Goal: Information Seeking & Learning: Learn about a topic

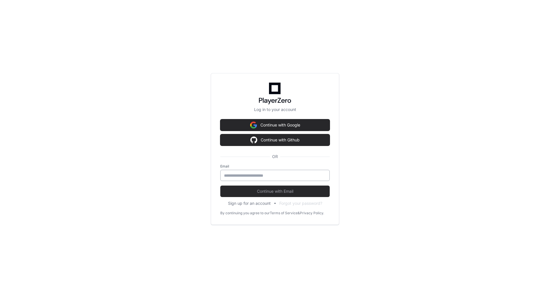
click at [252, 177] on input "email" at bounding box center [275, 175] width 102 height 6
type input "**********"
click at [220, 185] on button "Continue with Email" at bounding box center [274, 190] width 109 height 11
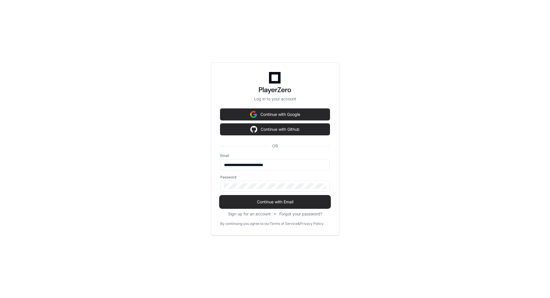
click at [255, 202] on span "Continue with Email" at bounding box center [274, 202] width 109 height 6
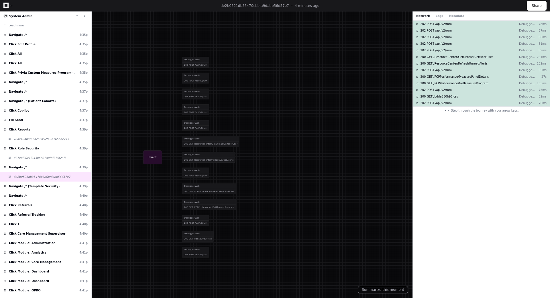
drag, startPoint x: 196, startPoint y: 74, endPoint x: 220, endPoint y: 243, distance: 170.1
click at [220, 243] on div at bounding box center [271, 148] width 404 height 219
click at [372, 290] on button "Summarize this moment" at bounding box center [383, 288] width 50 height 7
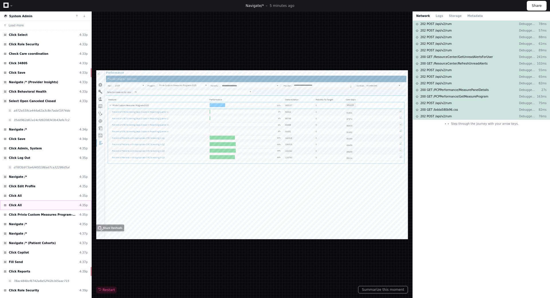
click at [41, 203] on div "Click All 4:35p" at bounding box center [45, 204] width 91 height 9
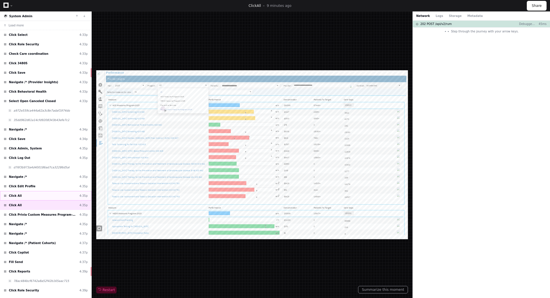
click at [32, 196] on div "Click All 4:35p" at bounding box center [45, 195] width 91 height 9
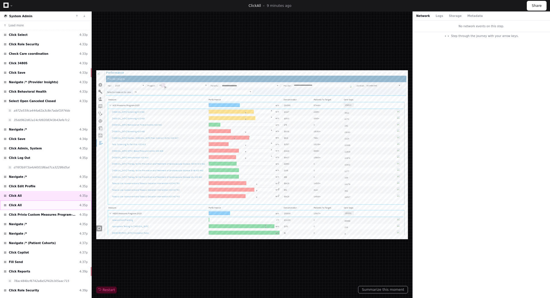
click at [31, 204] on div "Click All 4:35p" at bounding box center [45, 204] width 91 height 9
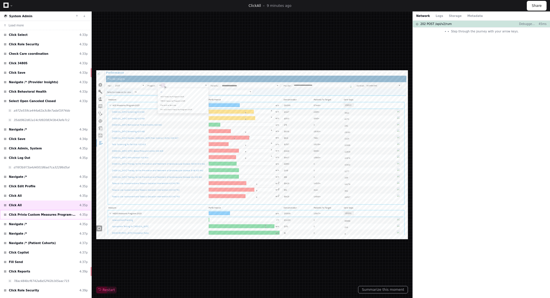
click at [31, 215] on span "Click Privia Custom Measures Program-2025" at bounding box center [43, 214] width 68 height 4
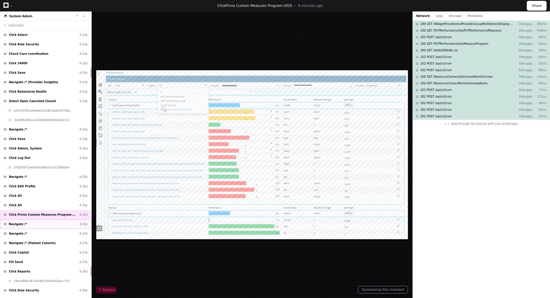
click at [29, 224] on div "Navigate /* 4:35p" at bounding box center [45, 223] width 91 height 9
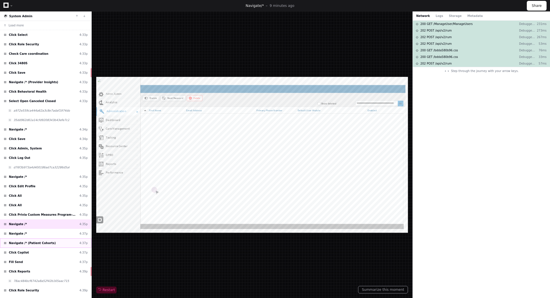
click at [29, 240] on div "Navigate /* (Patient Cohorts) 4:37p" at bounding box center [45, 242] width 91 height 9
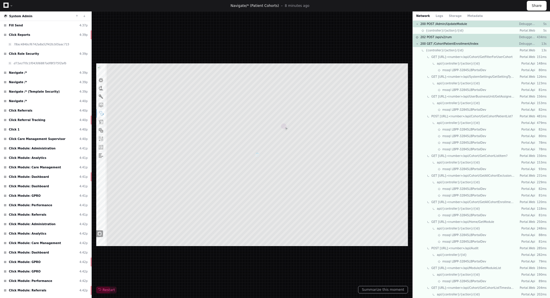
scroll to position [315, 0]
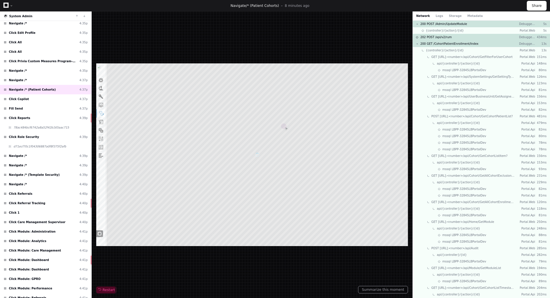
select select "***"
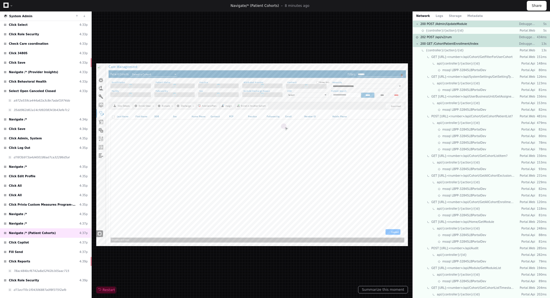
scroll to position [0, 0]
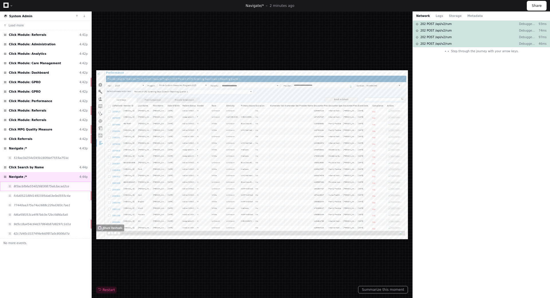
click at [35, 188] on div "8f3acbfb6e554026830875eb3acad2ce" at bounding box center [45, 185] width 91 height 9
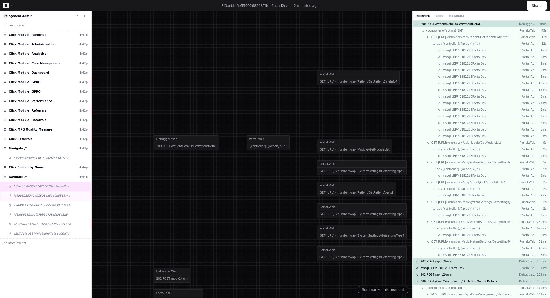
click at [35, 195] on span "fc6d05218841491595da63e0e0555c4a" at bounding box center [41, 195] width 57 height 4
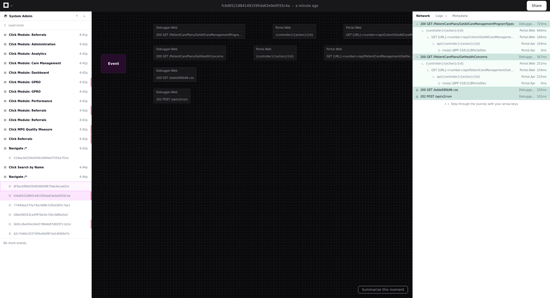
click at [36, 186] on span "8f3acbfb6e554026830875eb3acad2ce" at bounding box center [41, 186] width 56 height 4
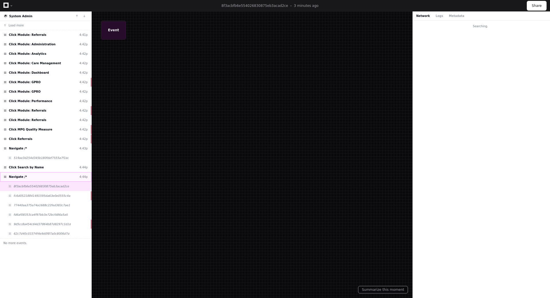
click at [31, 178] on div "Navigate /* 4:44p" at bounding box center [45, 176] width 91 height 9
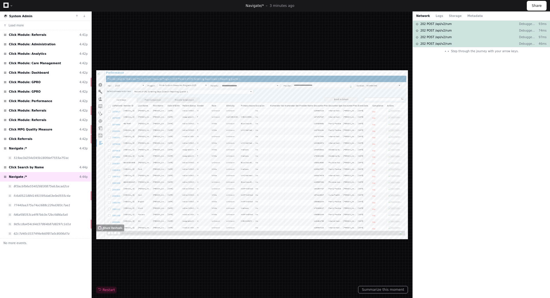
click at [117, 130] on div at bounding box center [252, 154] width 312 height 169
click at [117, 137] on div at bounding box center [252, 154] width 312 height 169
click at [117, 151] on div at bounding box center [252, 154] width 312 height 169
click at [52, 170] on div "Click Search by Name 4:44p" at bounding box center [45, 166] width 91 height 9
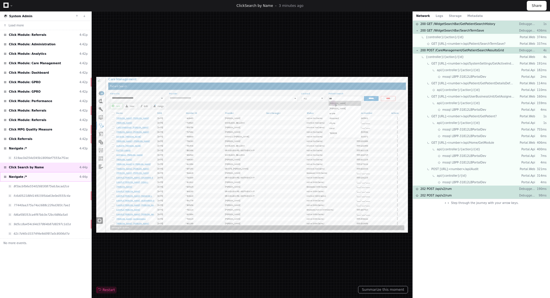
type input "***"
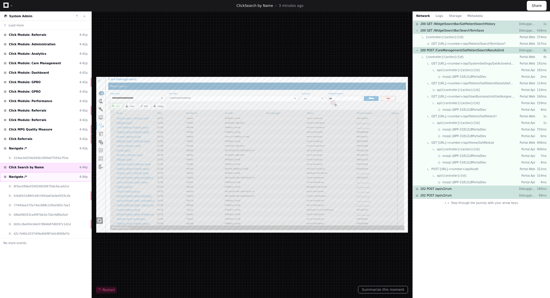
click at [48, 176] on div "Navigate /* 4:44p" at bounding box center [45, 176] width 91 height 9
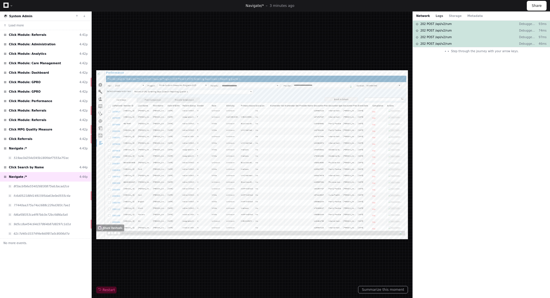
click at [436, 16] on button "Logs" at bounding box center [439, 16] width 7 height 4
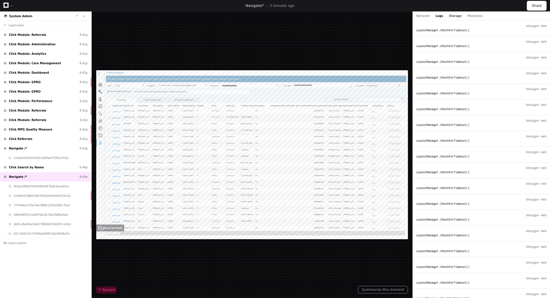
click at [450, 16] on button "Storage" at bounding box center [455, 16] width 13 height 4
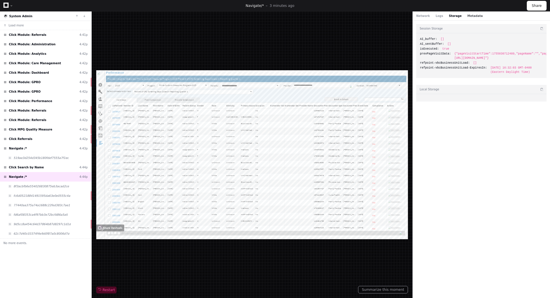
click at [467, 16] on button "Metadata" at bounding box center [474, 16] width 15 height 4
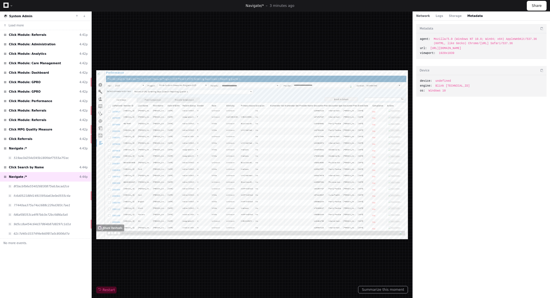
click at [422, 16] on button "Network" at bounding box center [423, 16] width 14 height 4
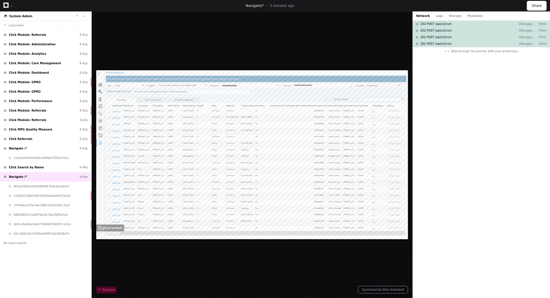
click at [108, 290] on span "Restart" at bounding box center [106, 289] width 17 height 5
click at [375, 289] on button "Summarize this moment" at bounding box center [383, 288] width 50 height 7
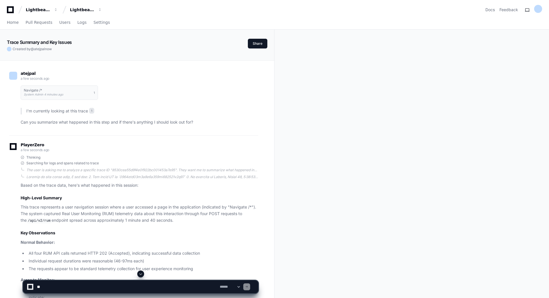
click at [142, 240] on p "Normal Behavior:" at bounding box center [139, 242] width 237 height 7
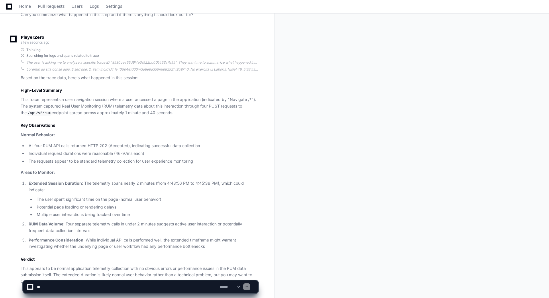
scroll to position [139, 0]
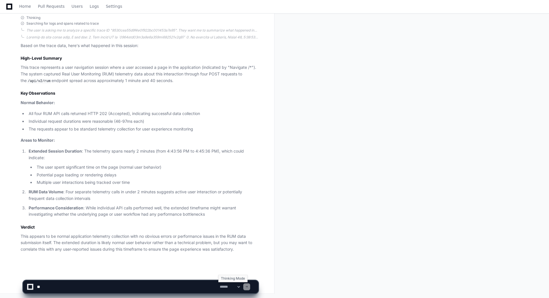
click at [241, 286] on select "**********" at bounding box center [229, 286] width 22 height 4
click at [243, 269] on div "atejpal a few seconds ago Navigate /* System Admin 4 minutes ago 1 I'm currentl…" at bounding box center [137, 107] width 274 height 372
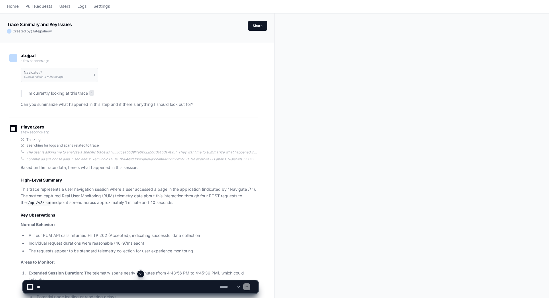
scroll to position [0, 0]
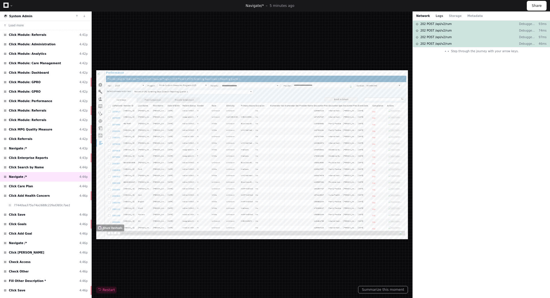
click at [437, 15] on button "Logs" at bounding box center [439, 16] width 7 height 4
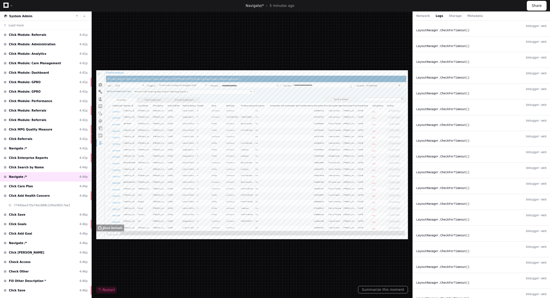
click at [450, 18] on div "Network Logs Storage Metadata" at bounding box center [481, 15] width 137 height 9
click at [451, 16] on button "Storage" at bounding box center [455, 16] width 13 height 4
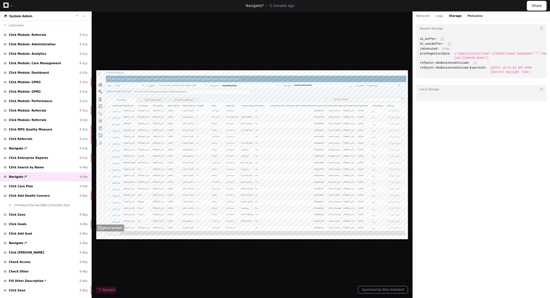
click at [467, 15] on button "Metadata" at bounding box center [474, 16] width 15 height 4
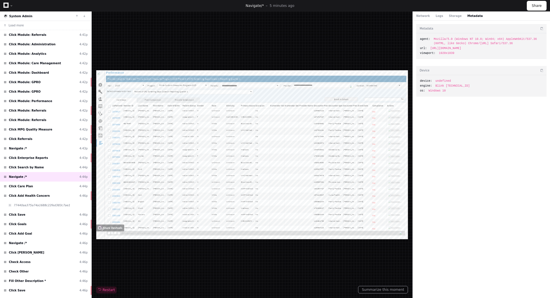
click at [4, 5] on icon at bounding box center [5, 5] width 5 height 5
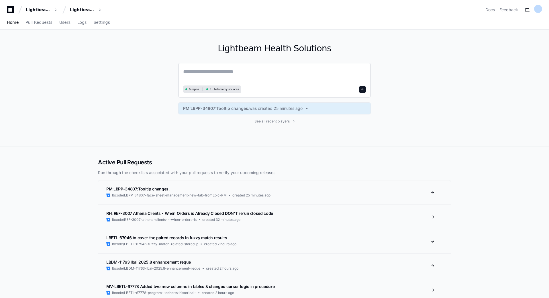
click at [195, 72] on textarea at bounding box center [274, 76] width 183 height 16
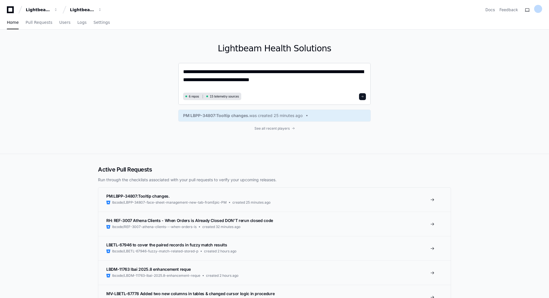
type textarea "**********"
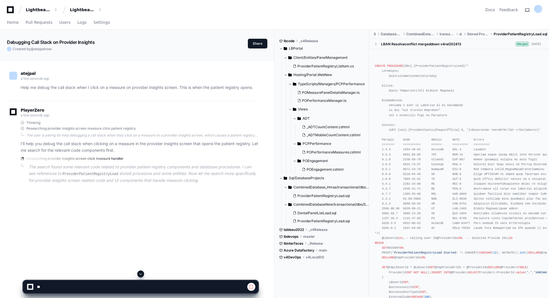
click at [29, 289] on div at bounding box center [30, 286] width 6 height 6
click at [31, 286] on div at bounding box center [30, 287] width 4 height 4
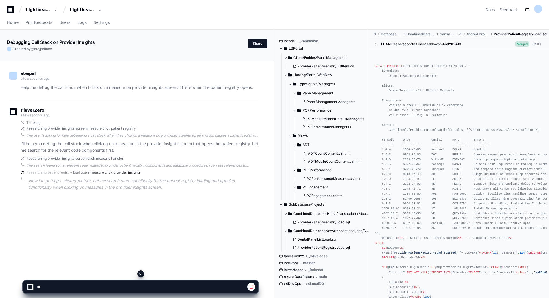
click at [31, 286] on div at bounding box center [30, 287] width 4 height 4
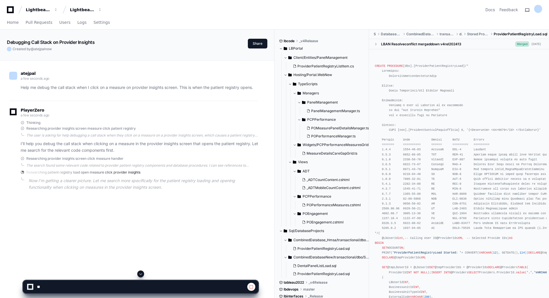
click at [30, 285] on div at bounding box center [30, 287] width 4 height 4
click at [250, 286] on span at bounding box center [251, 286] width 5 height 5
click at [249, 286] on span at bounding box center [251, 286] width 5 height 5
click at [29, 288] on div at bounding box center [30, 287] width 4 height 4
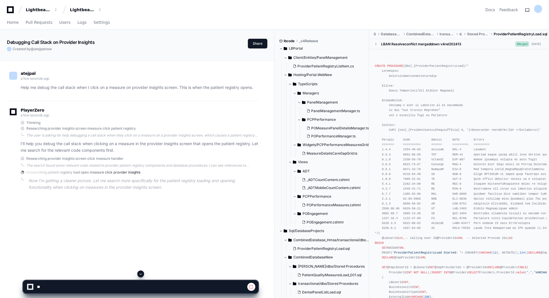
click at [250, 288] on span at bounding box center [251, 286] width 5 height 5
click at [9, 8] on icon at bounding box center [10, 9] width 7 height 7
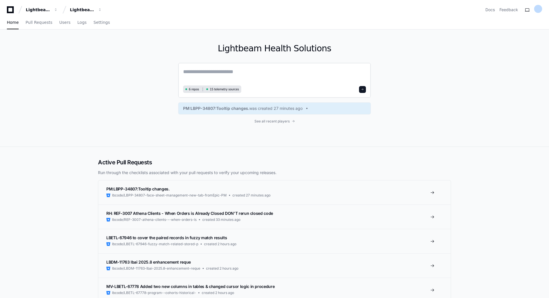
click at [190, 72] on textarea at bounding box center [274, 76] width 183 height 16
type textarea "*"
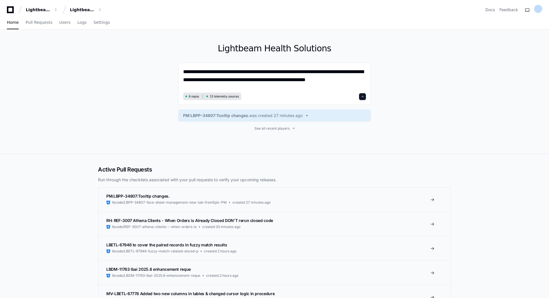
type textarea "**********"
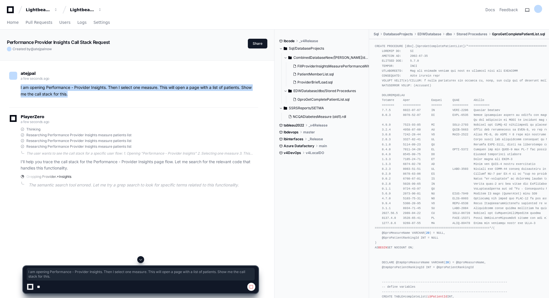
drag, startPoint x: 20, startPoint y: 88, endPoint x: 80, endPoint y: 98, distance: 60.8
click at [80, 98] on div "atejpal a few seconds ago I am opening Performance - Provider Insights. Then I …" at bounding box center [133, 85] width 249 height 43
copy p "I am opening Performance - Provider Insights. Then I select one measure. This w…"
click at [93, 97] on p "I am opening Performance - Provider Insights. Then I select one measure. This w…" at bounding box center [139, 90] width 237 height 13
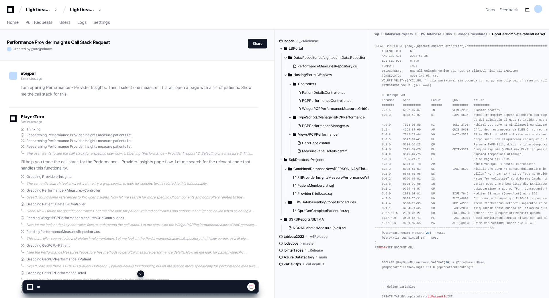
click at [329, 6] on div "Lightbeam Health Lightbeam Health Solutions Docs Feedback" at bounding box center [274, 10] width 535 height 10
click at [308, 66] on span "PerformanceMeasuresRepository.cs" at bounding box center [326, 66] width 59 height 5
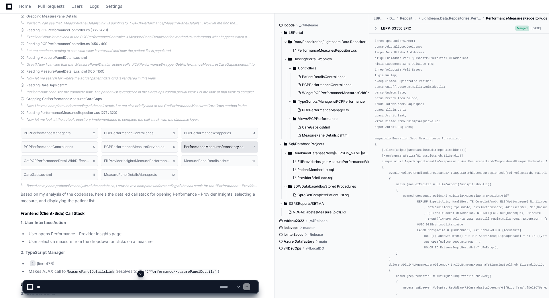
click at [203, 148] on h1 "PerformanceMeasuresRepository.cs" at bounding box center [213, 146] width 59 height 3
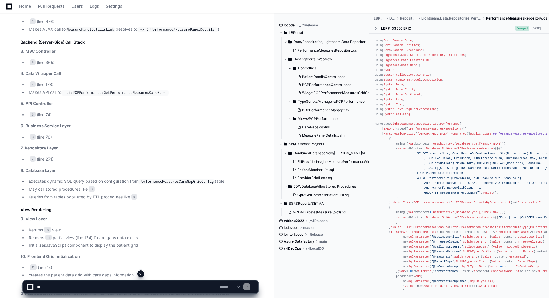
scroll to position [621, 0]
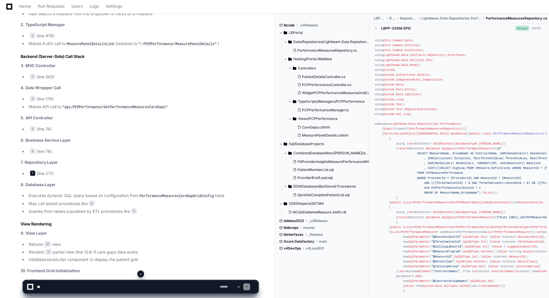
click at [34, 173] on span "7" at bounding box center [33, 173] width 6 height 6
click at [32, 173] on span "7" at bounding box center [33, 173] width 6 height 6
click at [51, 172] on li "7 (line 271)" at bounding box center [142, 173] width 231 height 7
click at [48, 172] on li "7 (line 271)" at bounding box center [142, 173] width 231 height 7
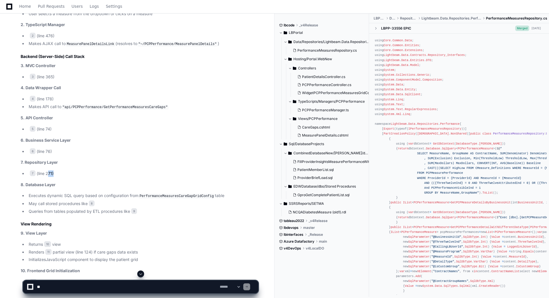
click at [48, 172] on li "7 (line 271)" at bounding box center [142, 173] width 231 height 7
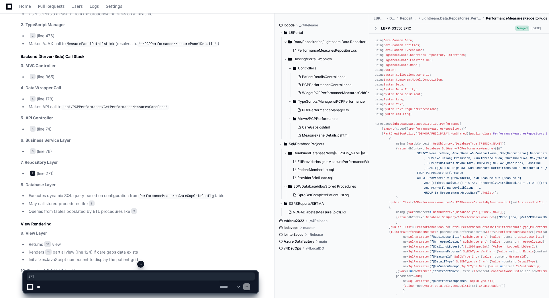
click at [33, 172] on span "7" at bounding box center [33, 173] width 6 height 6
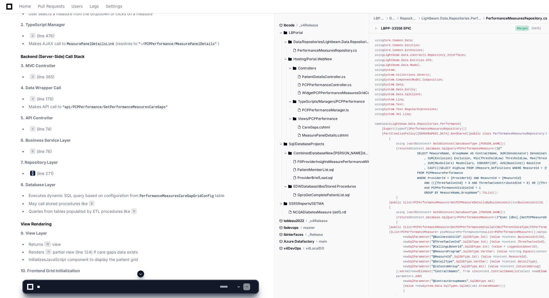
click at [33, 172] on span "7" at bounding box center [33, 173] width 6 height 6
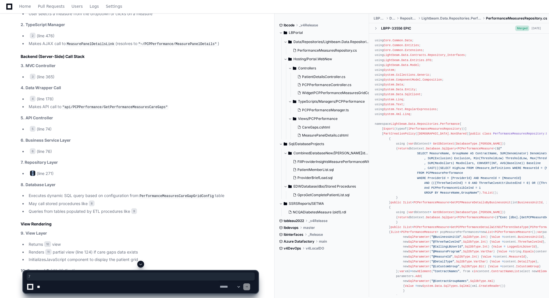
click at [33, 172] on span "7" at bounding box center [33, 173] width 6 height 6
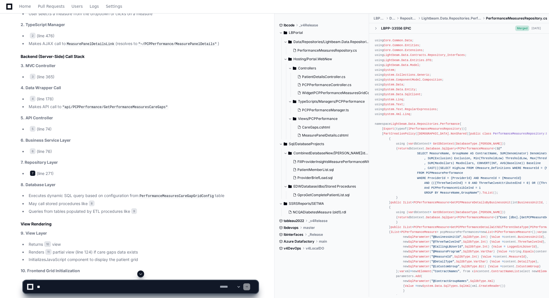
click at [33, 172] on span "7" at bounding box center [33, 173] width 6 height 6
click at [42, 171] on li "7 (line 271)" at bounding box center [142, 173] width 231 height 7
click at [48, 171] on li "7 (line 271)" at bounding box center [142, 173] width 231 height 7
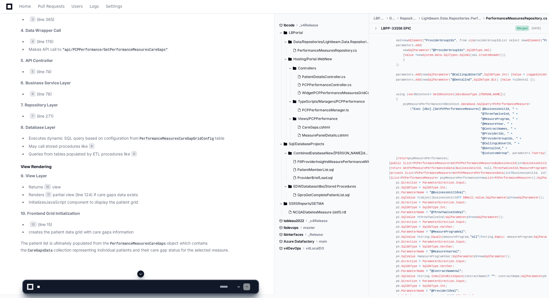
scroll to position [671, 0]
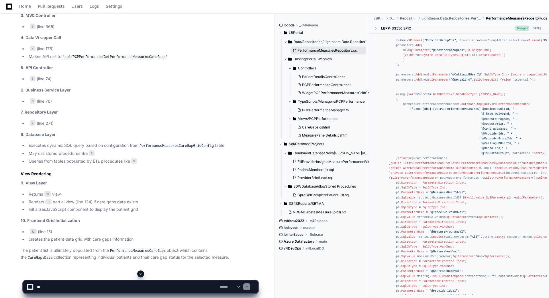
click at [336, 48] on span "PerformanceMeasuresRepository.cs" at bounding box center [326, 50] width 59 height 5
click at [502, 18] on span "PerformanceMeasuresRepository.cs" at bounding box center [516, 18] width 61 height 5
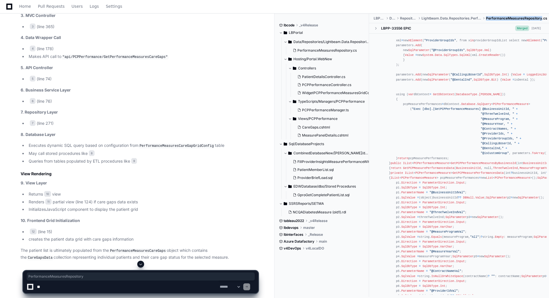
copy span "PerformanceMeasuresRepository"
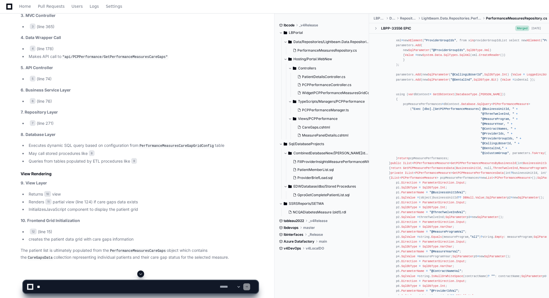
click at [243, 220] on p "10. Frontend Grid Initialization" at bounding box center [139, 220] width 237 height 7
